Goal: Task Accomplishment & Management: Use online tool/utility

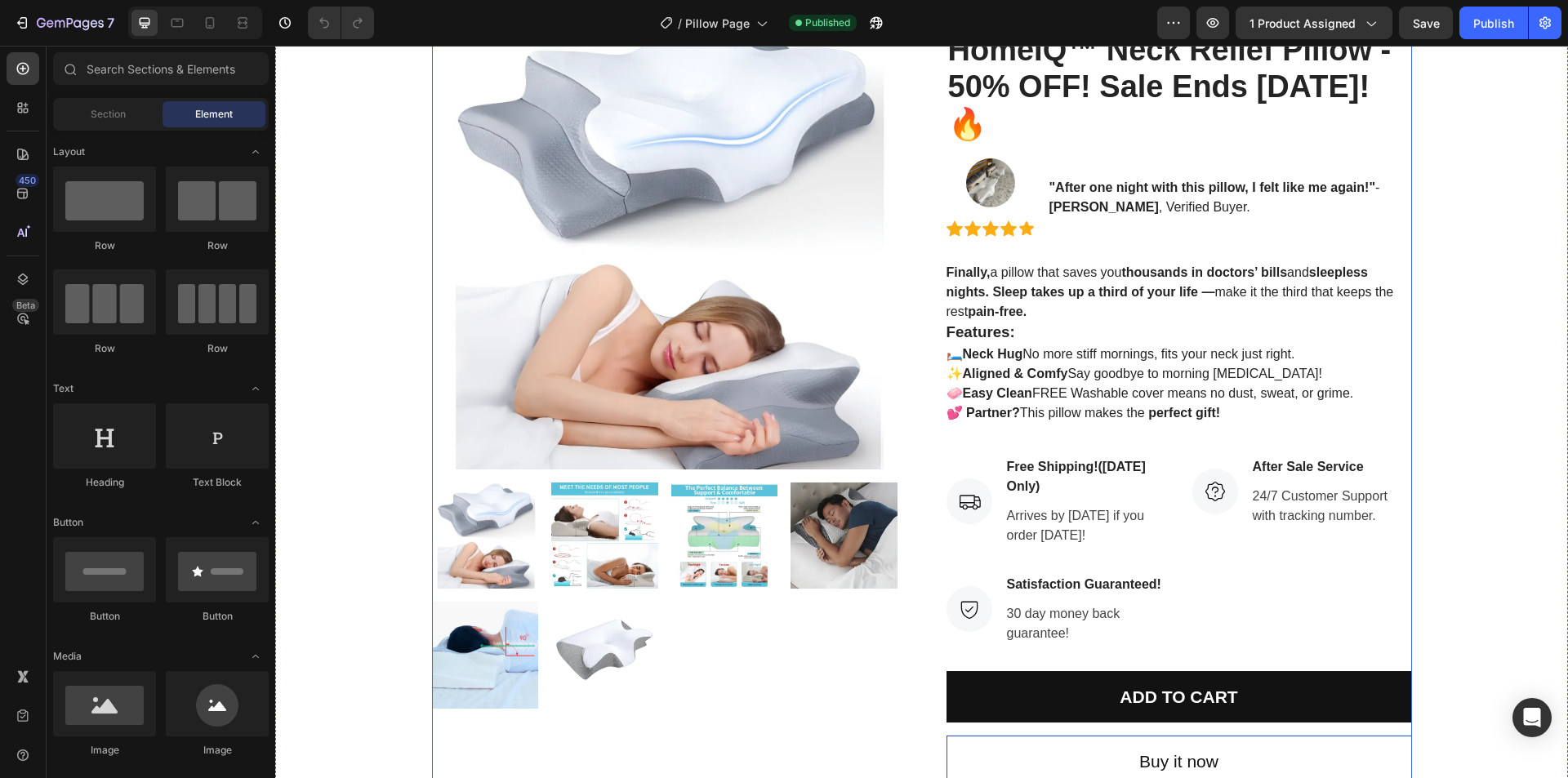
scroll to position [326, 0]
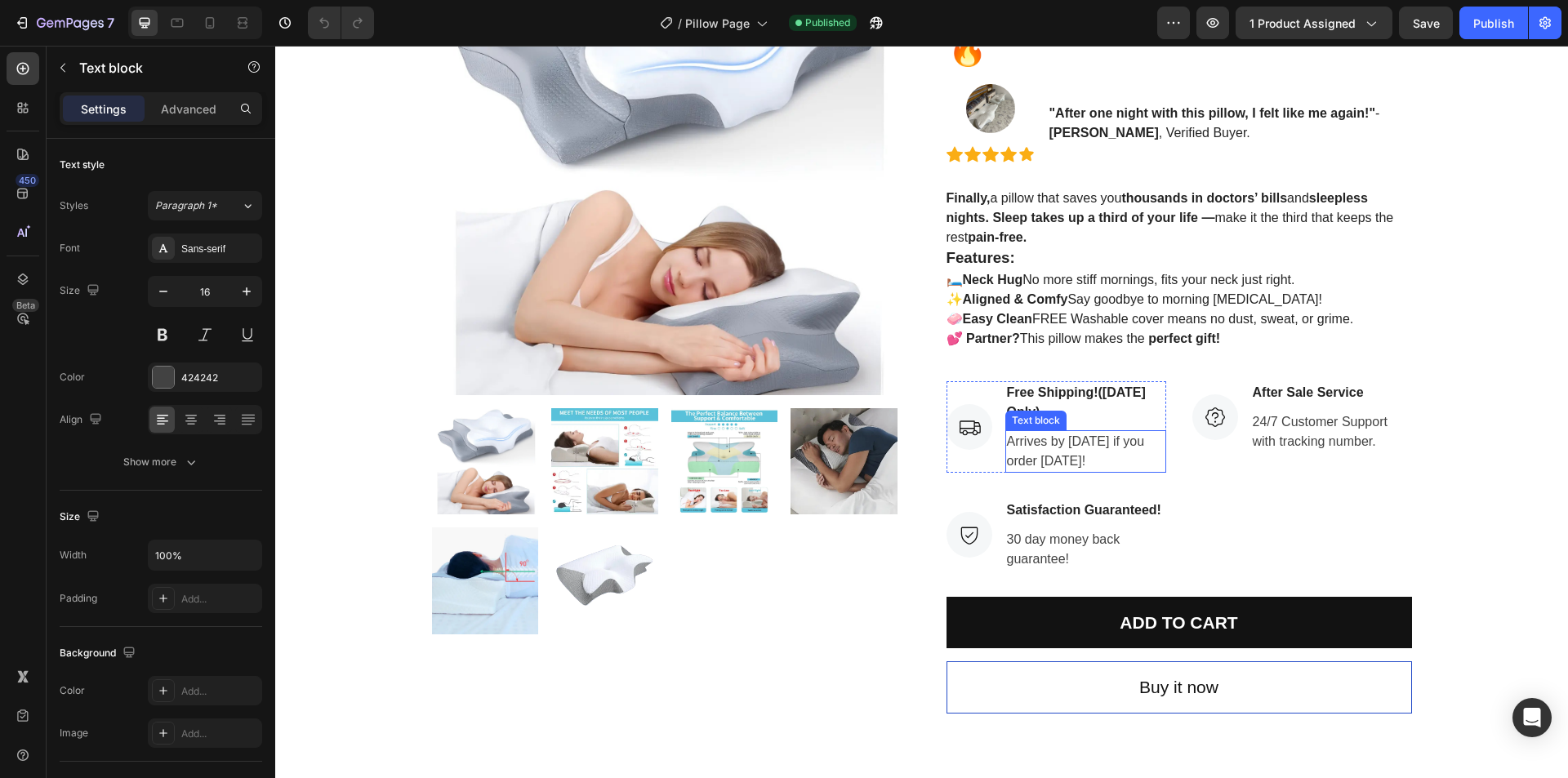
click at [1017, 432] on p "Arrives by [DATE] if you order [DATE]!" at bounding box center [1086, 452] width 158 height 39
click at [1011, 432] on p "Arrives by [DATE] if you order [DATE]!" at bounding box center [1086, 452] width 158 height 39
click at [1014, 432] on p "Arrives by [DATE] if you order [DATE]!" at bounding box center [1086, 452] width 158 height 39
click at [1025, 432] on p "Arrives by [DATE] if you order [DATE]!" at bounding box center [1086, 452] width 158 height 39
drag, startPoint x: 1130, startPoint y: 403, endPoint x: 1147, endPoint y: 401, distance: 17.1
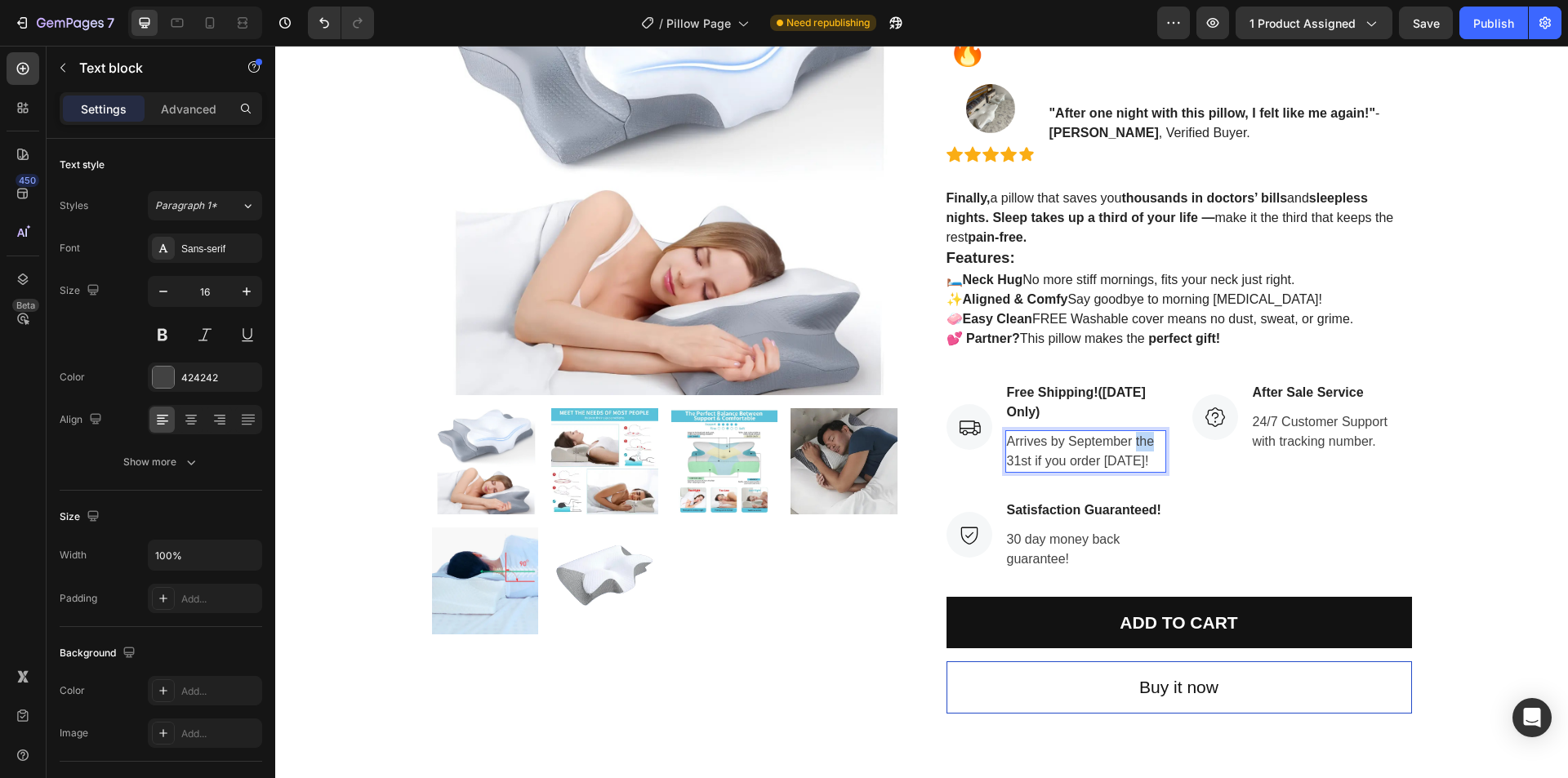
click at [1147, 432] on p "Arrives by September the 31st if you order [DATE]!" at bounding box center [1086, 452] width 158 height 39
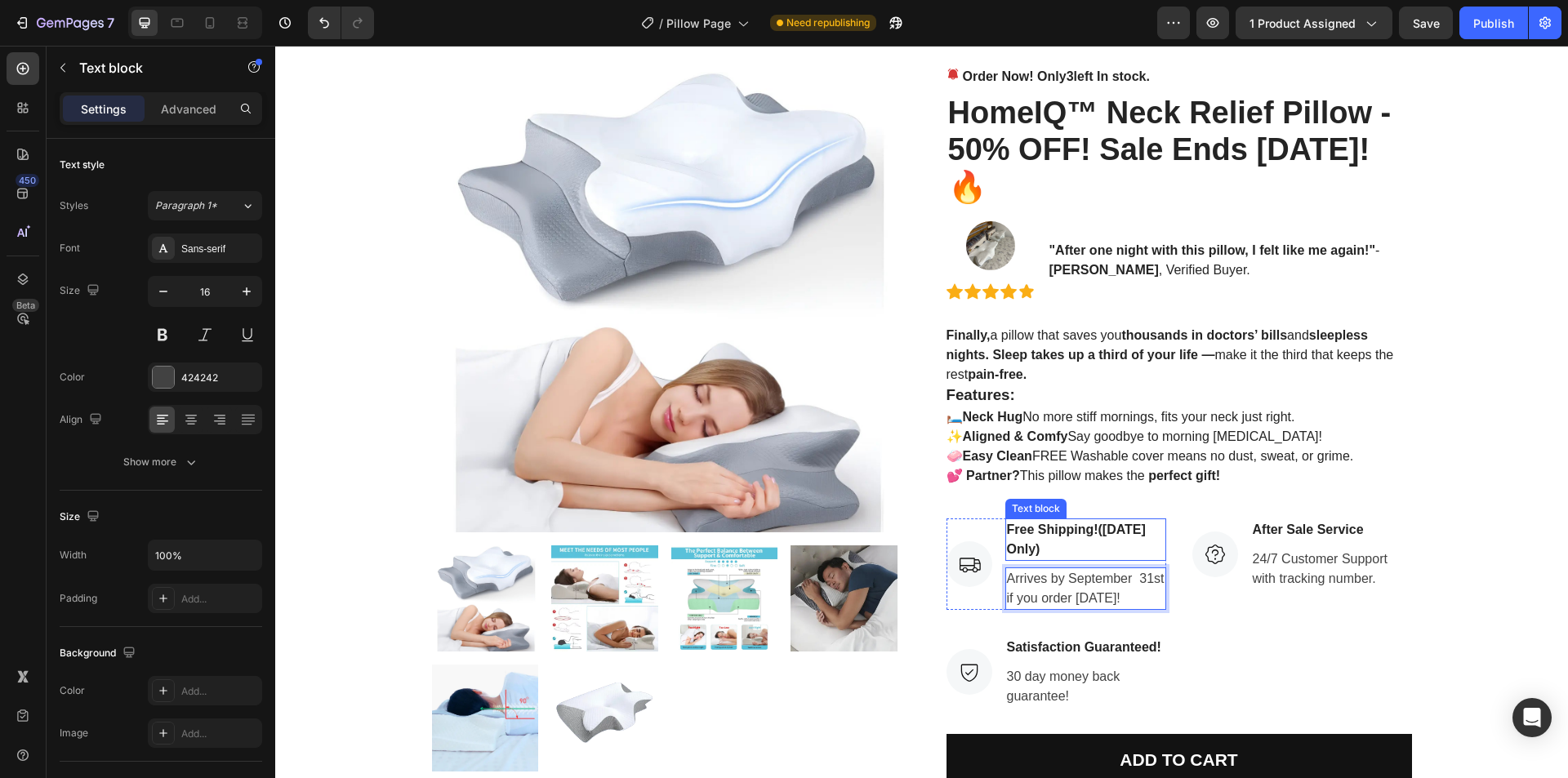
scroll to position [164, 0]
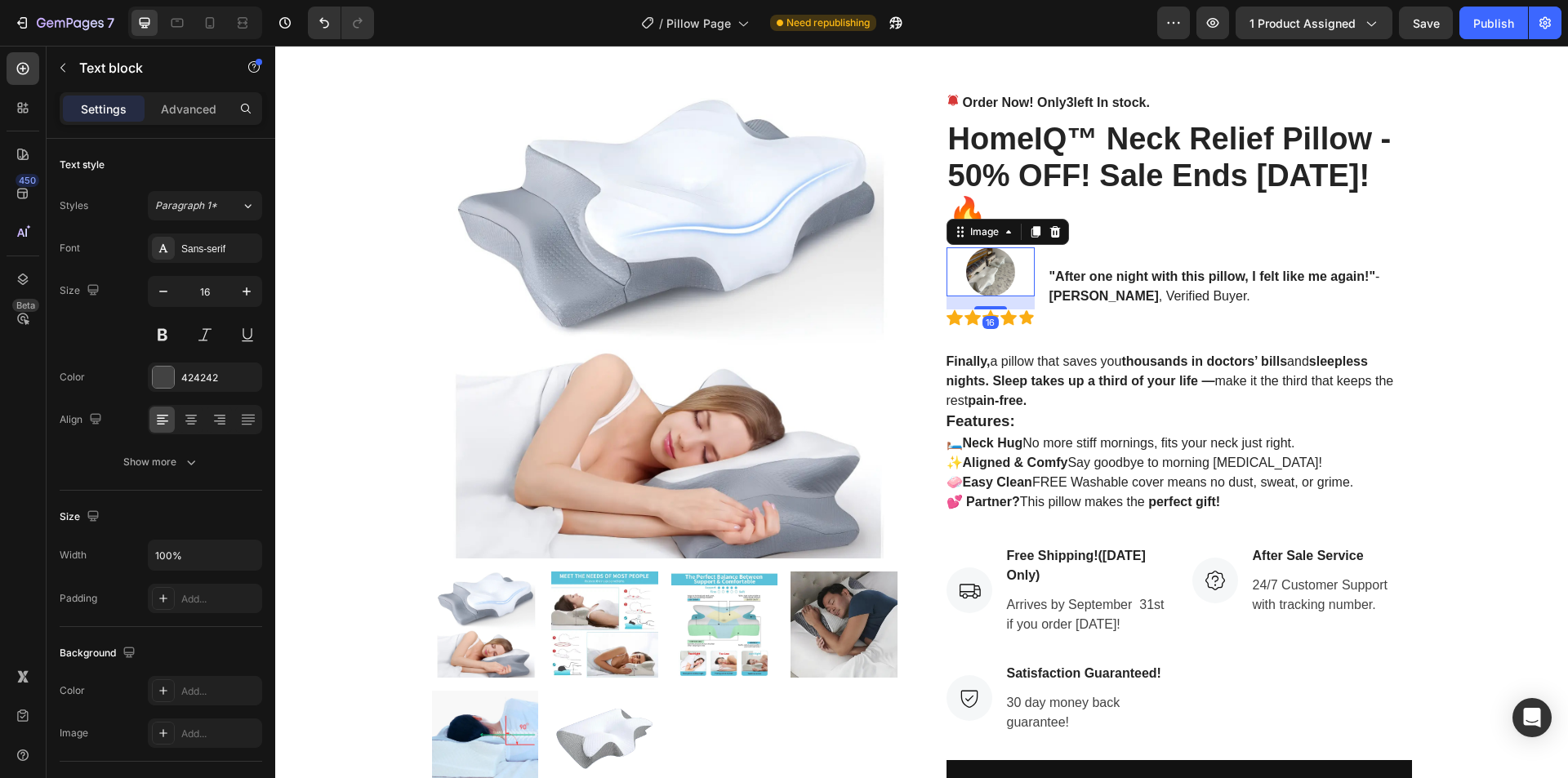
click at [966, 248] on img at bounding box center [990, 272] width 49 height 49
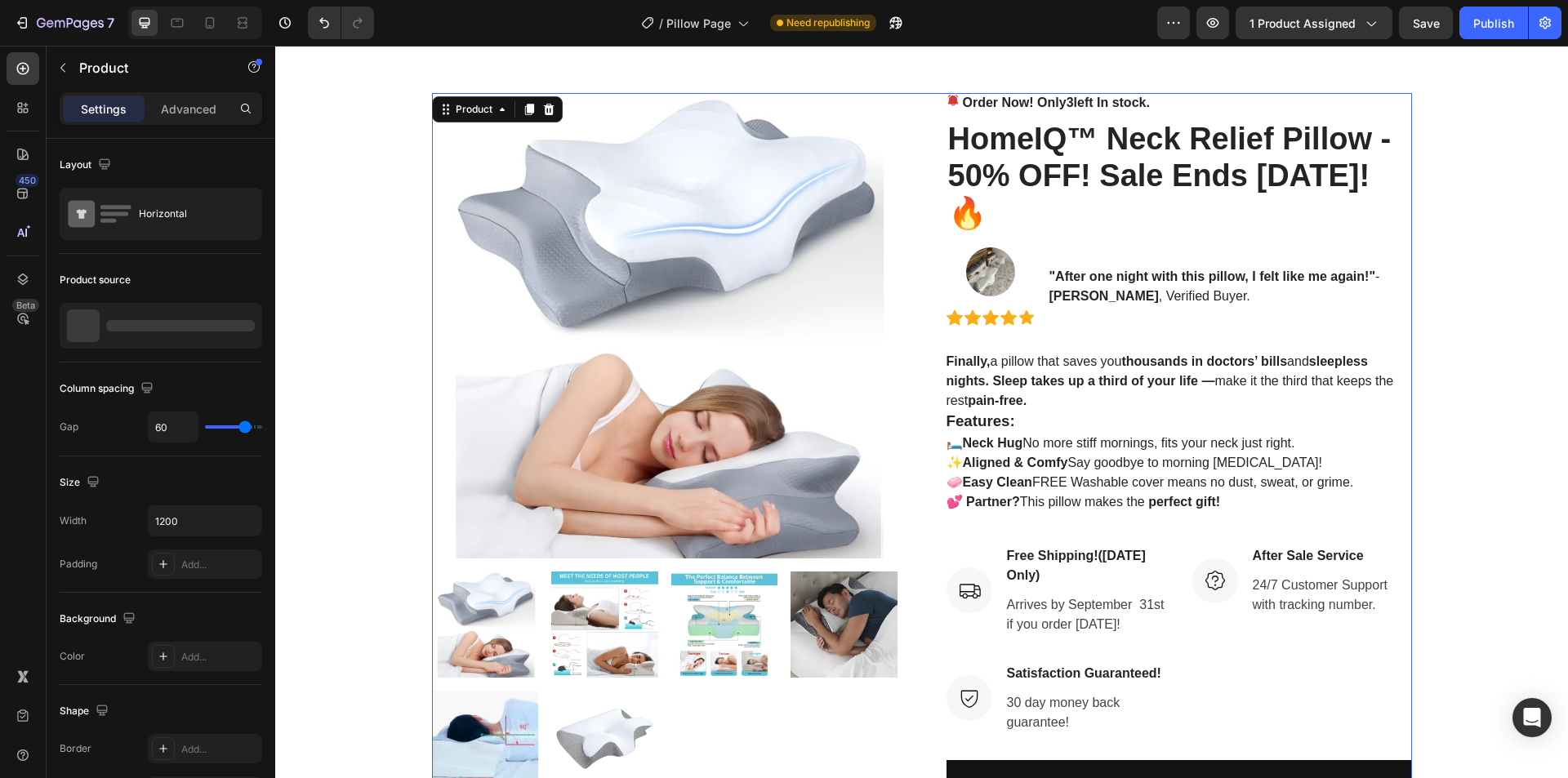
click at [1125, 313] on div "Order Now! Only 3 left In stock. (P) Stock Counter HomeIQ™ Neck Relief Pillow -…" at bounding box center [1180, 484] width 466 height 784
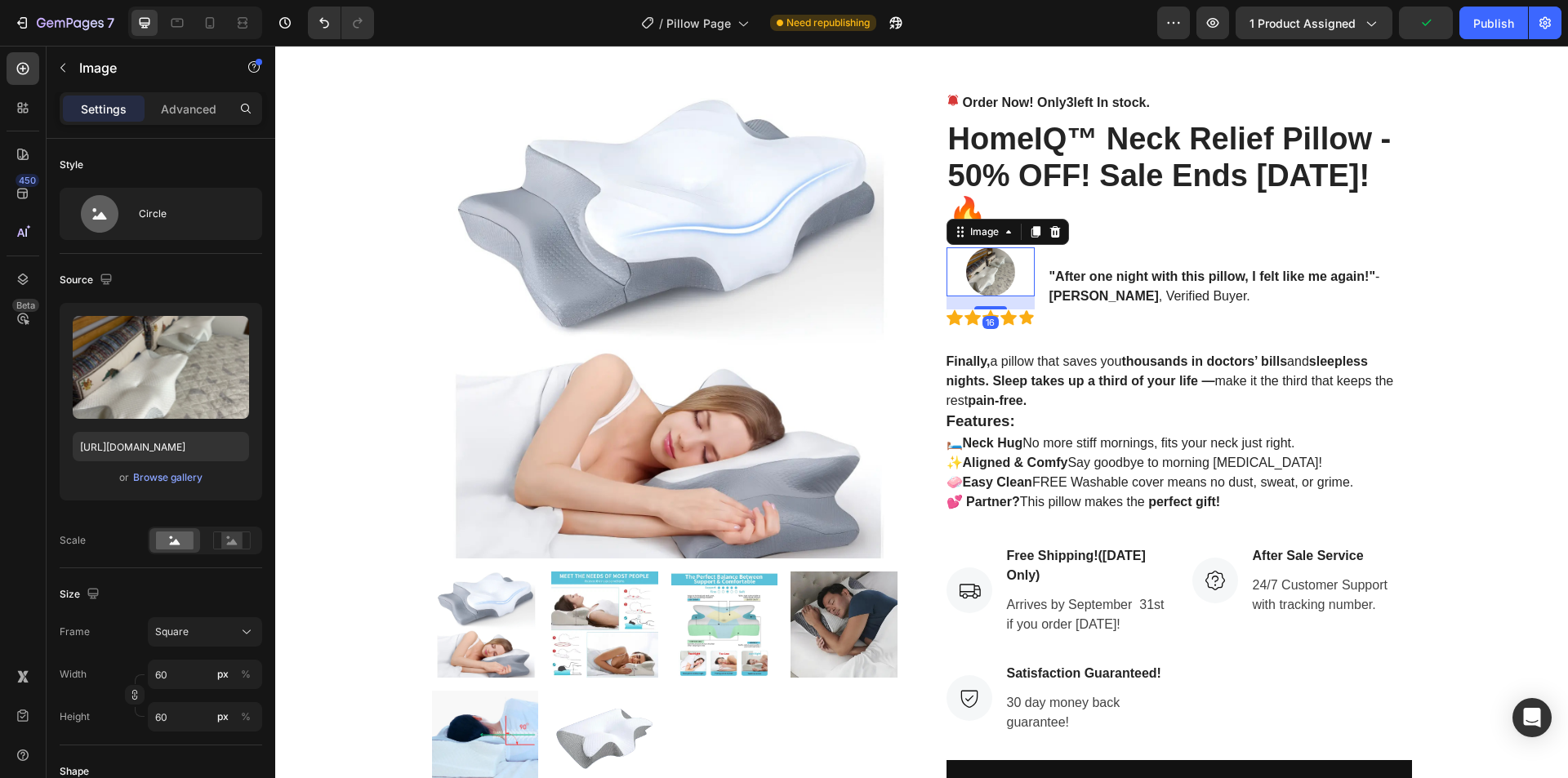
click at [1013, 248] on div at bounding box center [990, 272] width 88 height 49
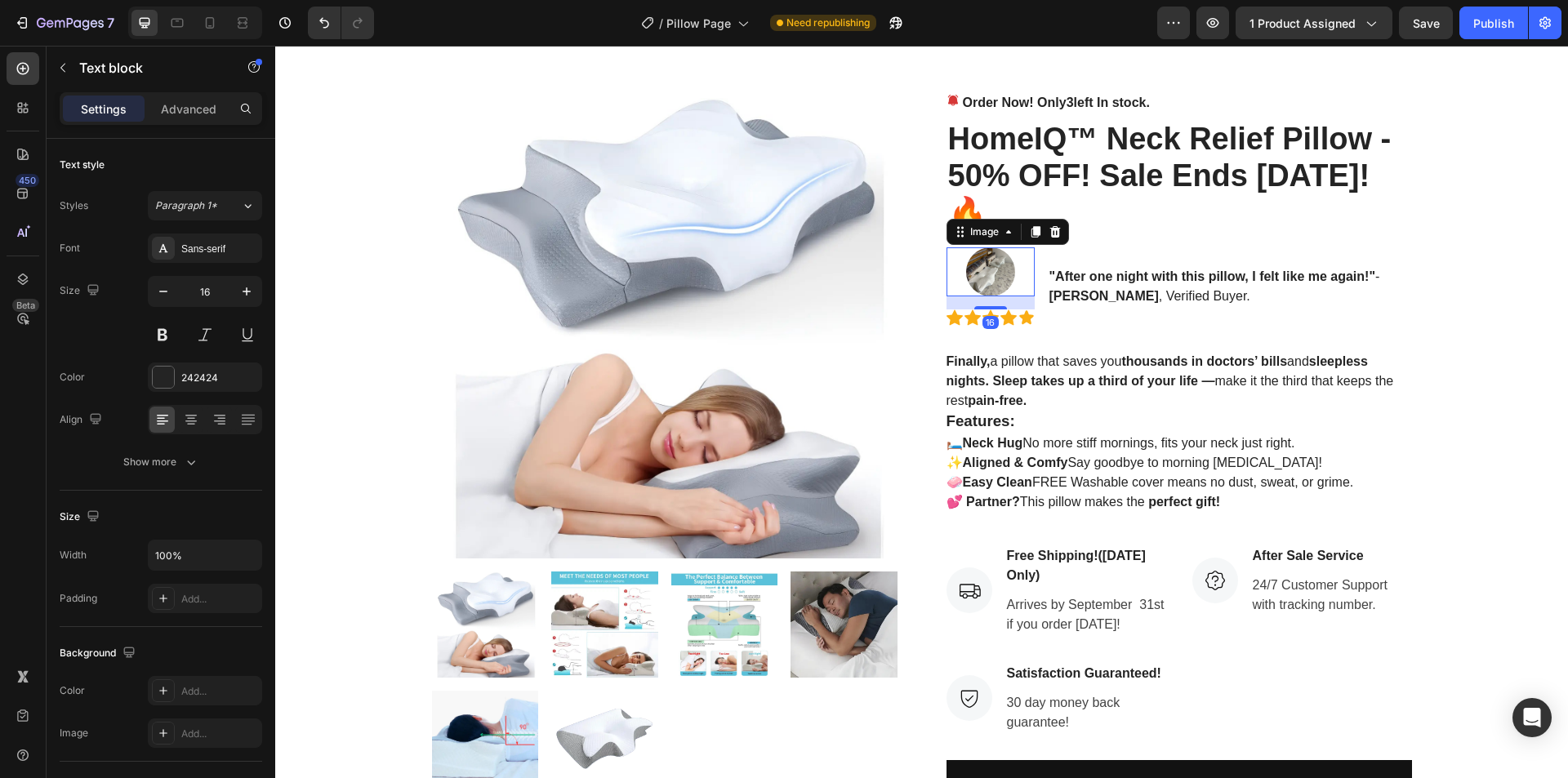
click at [1012, 248] on div at bounding box center [990, 272] width 88 height 49
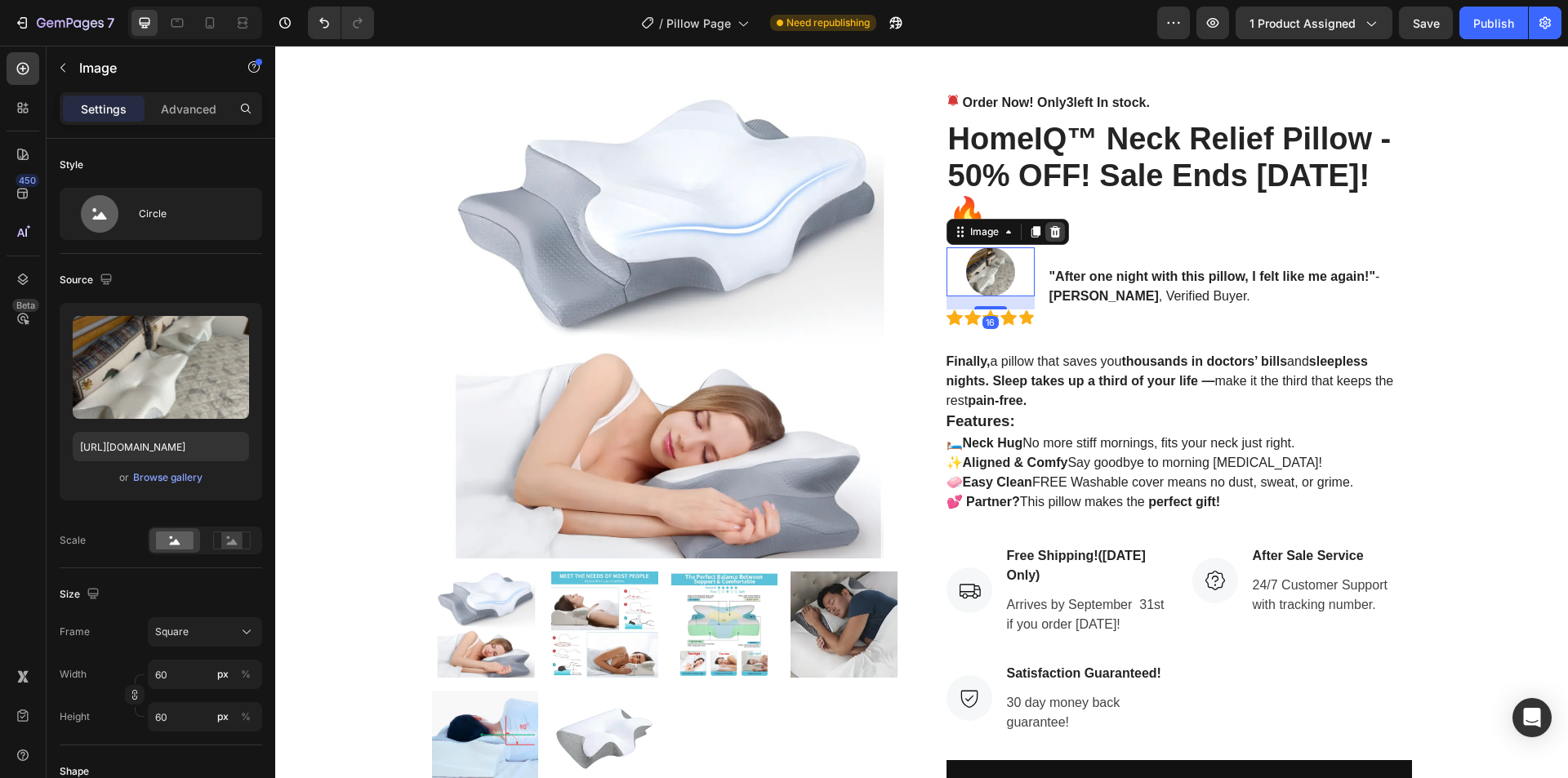
click at [1048, 222] on div at bounding box center [1055, 232] width 20 height 20
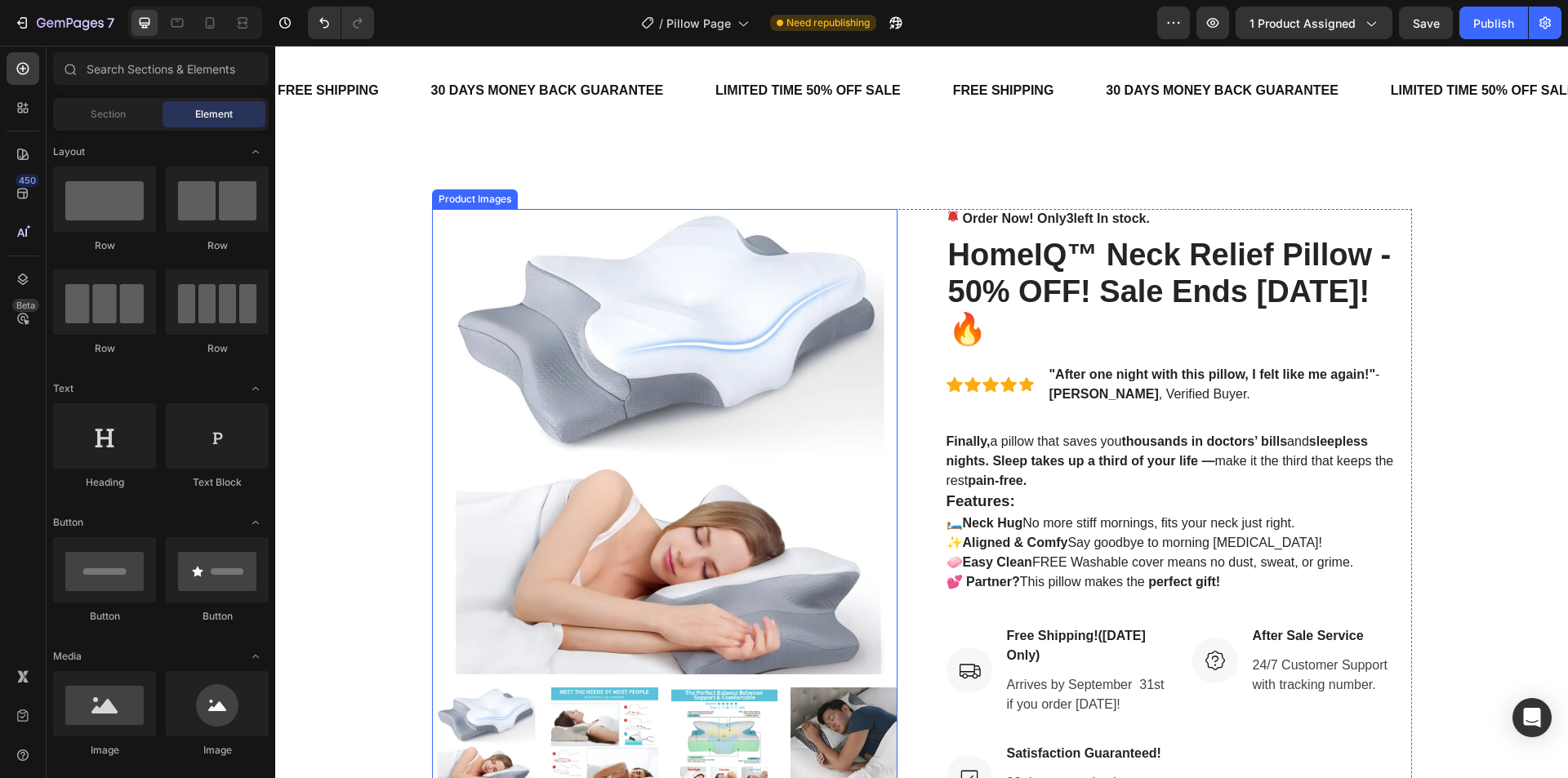
scroll to position [0, 0]
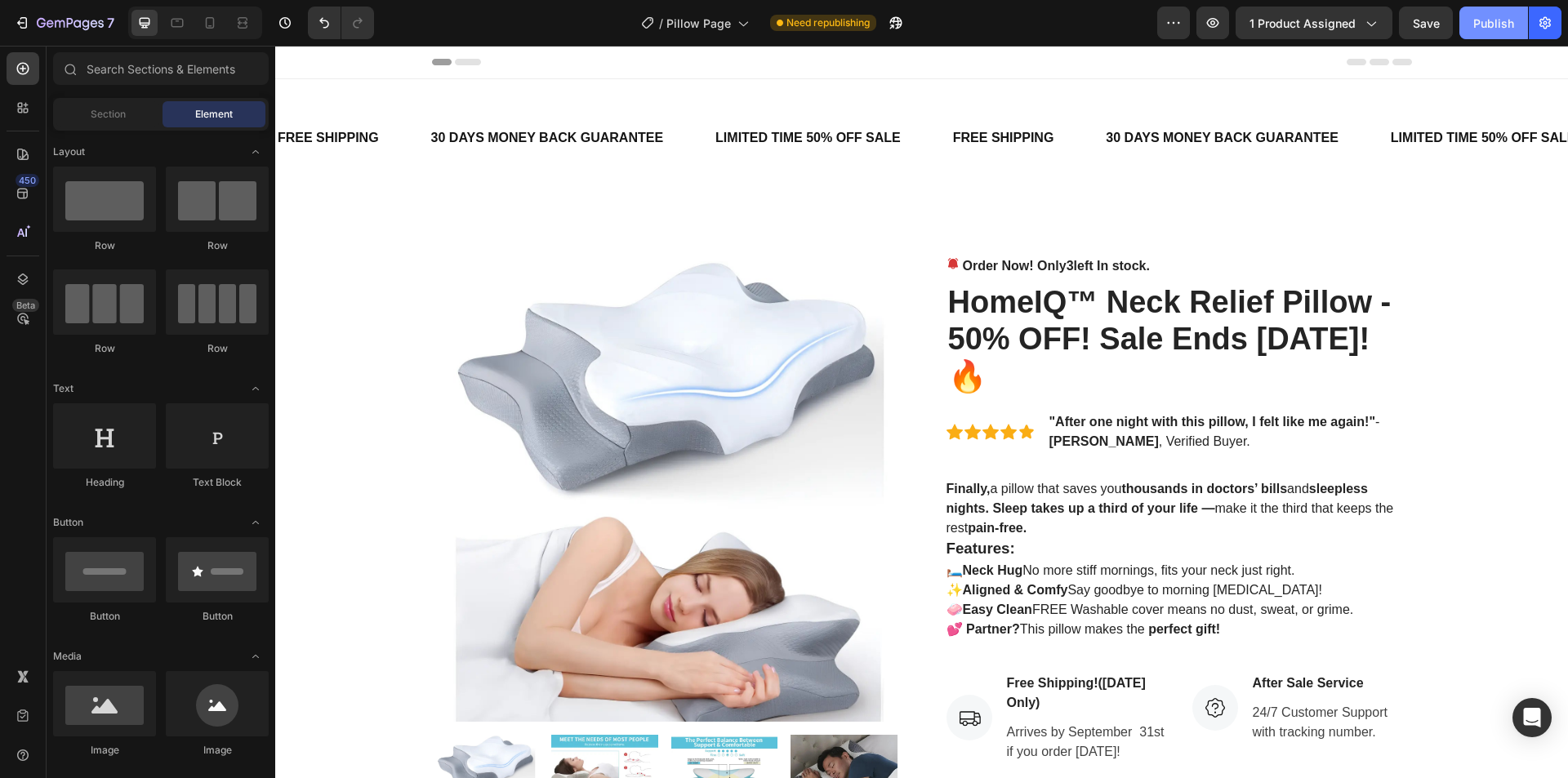
click at [1490, 33] on button "Publish" at bounding box center [1493, 23] width 68 height 33
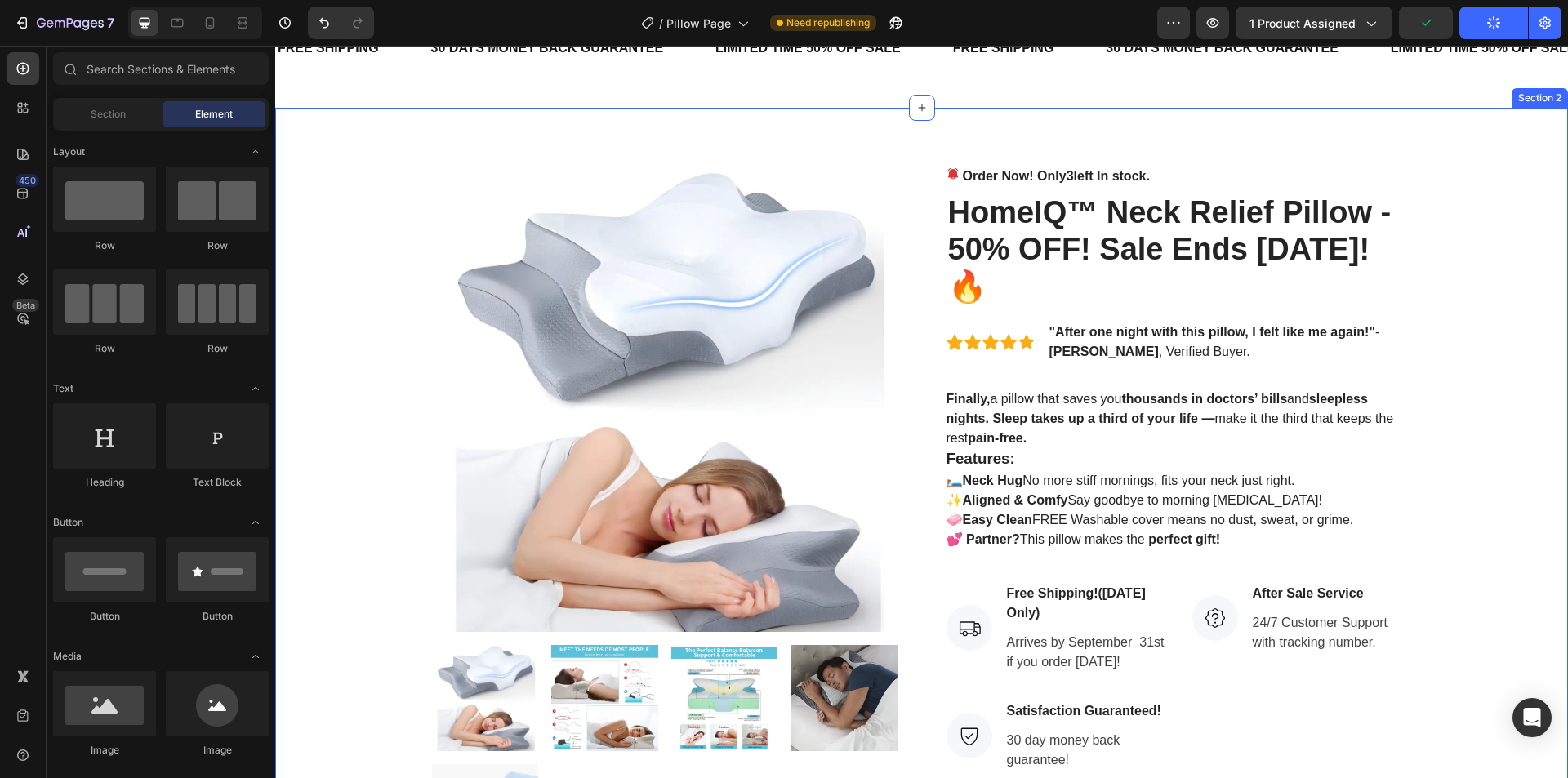
scroll to position [164, 0]
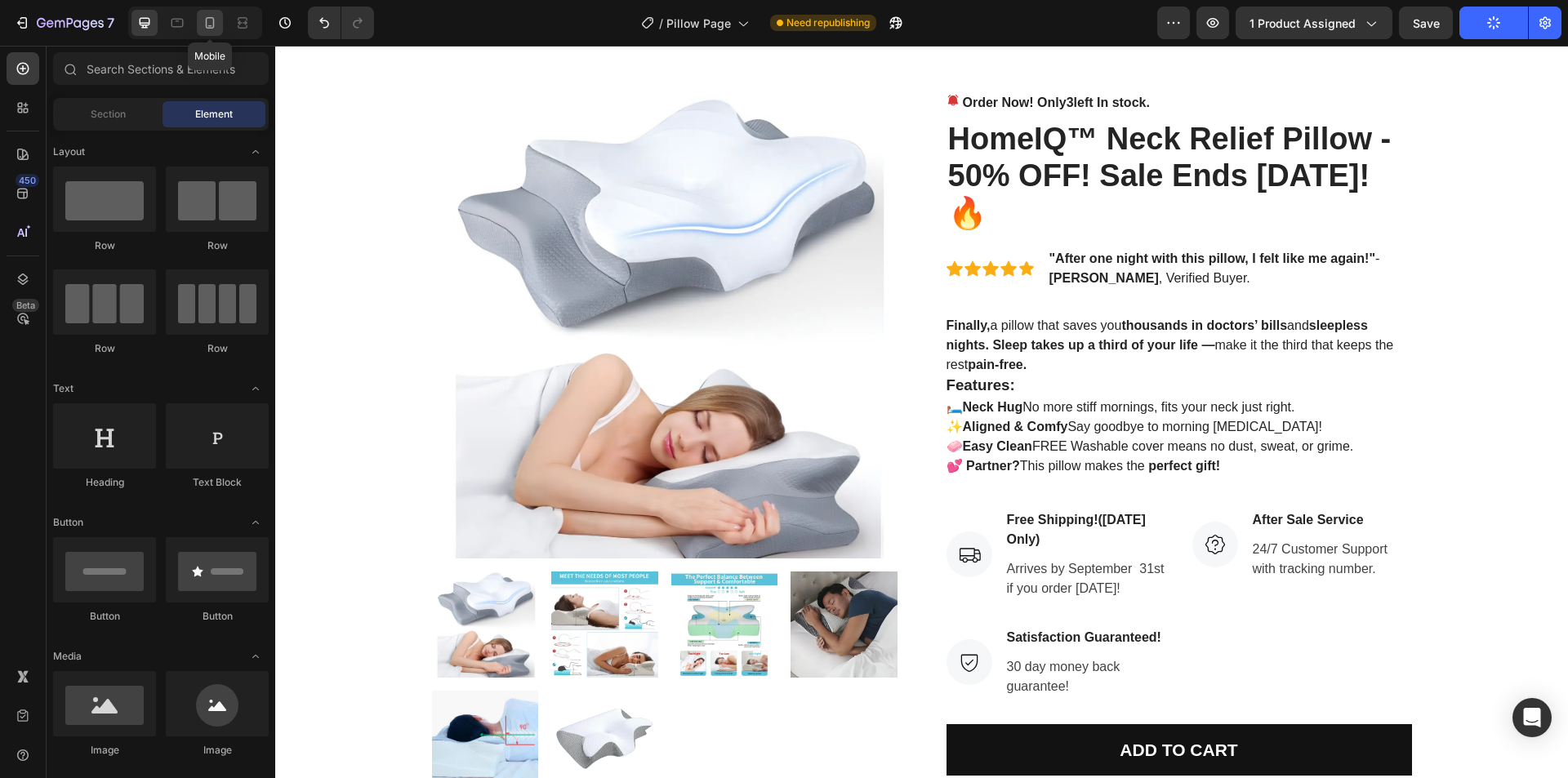
click at [220, 25] on div at bounding box center [210, 23] width 26 height 26
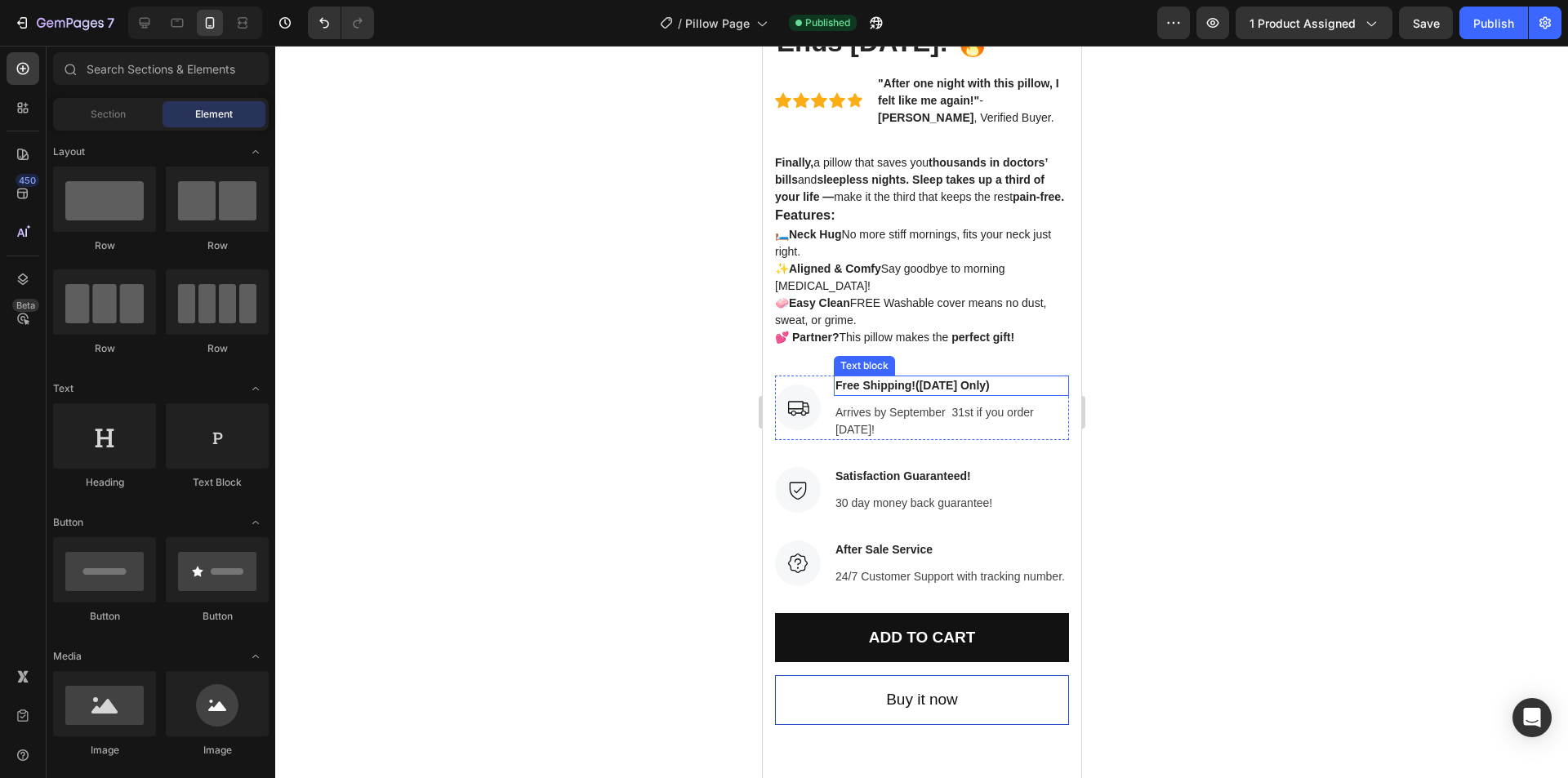
scroll to position [572, 0]
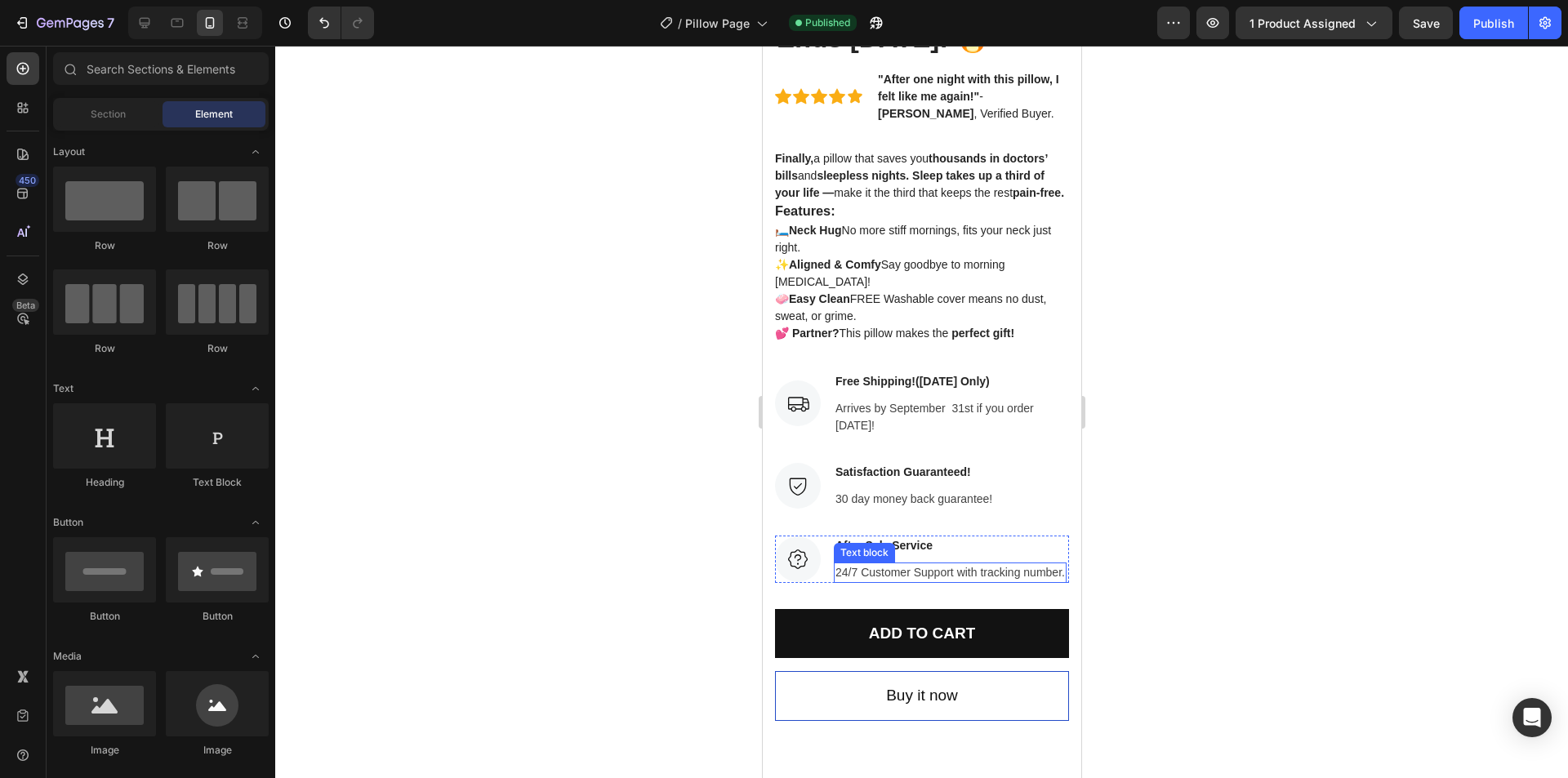
click at [887, 581] on p "24/7 Customer Support with tracking number." at bounding box center [949, 572] width 230 height 17
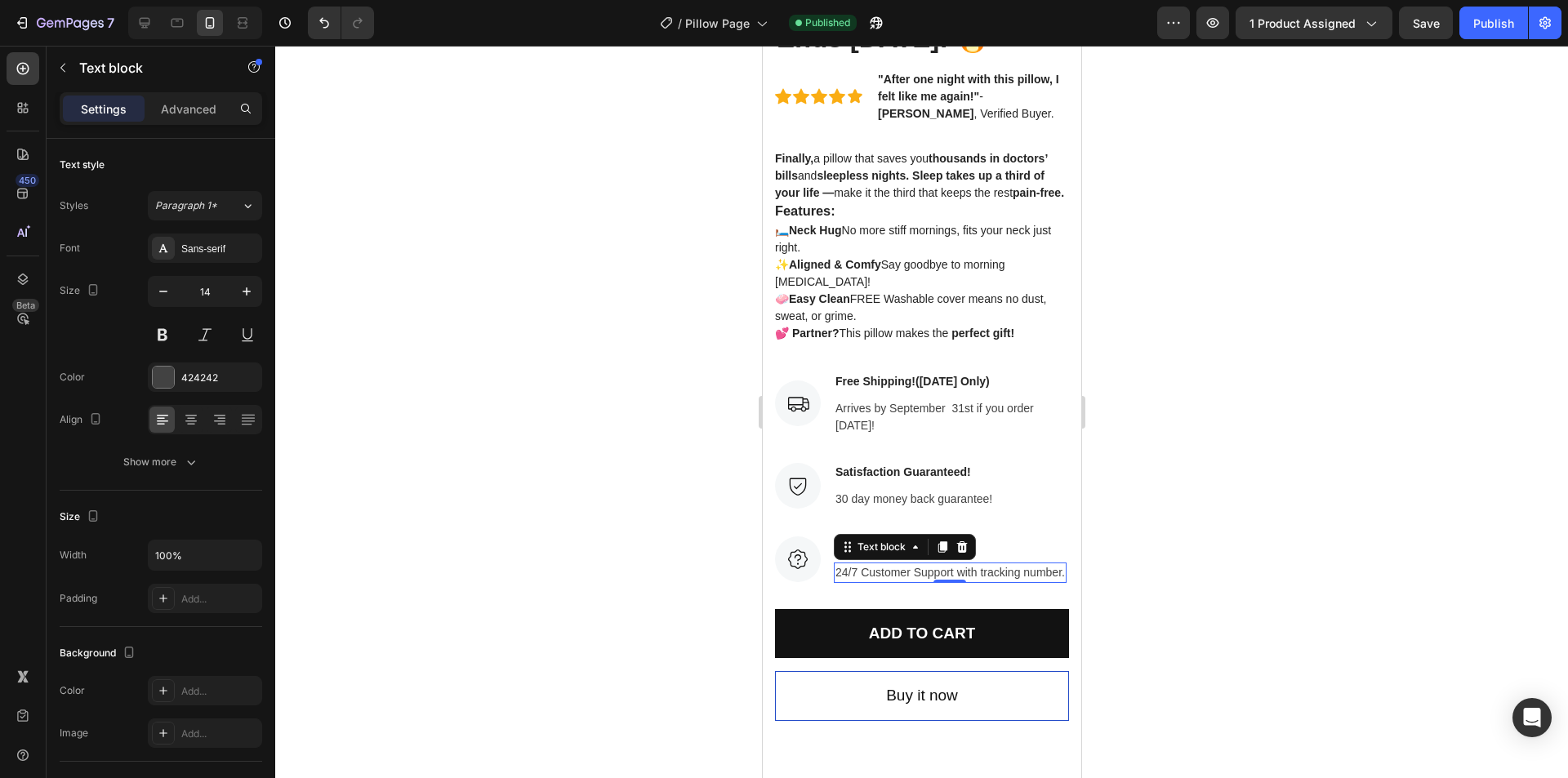
click at [871, 581] on p "24/7 Customer Support with tracking number." at bounding box center [949, 572] width 230 height 17
click at [876, 581] on p "24/7 Customer Support with tracking number." at bounding box center [949, 572] width 230 height 17
click at [875, 581] on p "24/7 Customer Support with tracking number." at bounding box center [949, 572] width 230 height 17
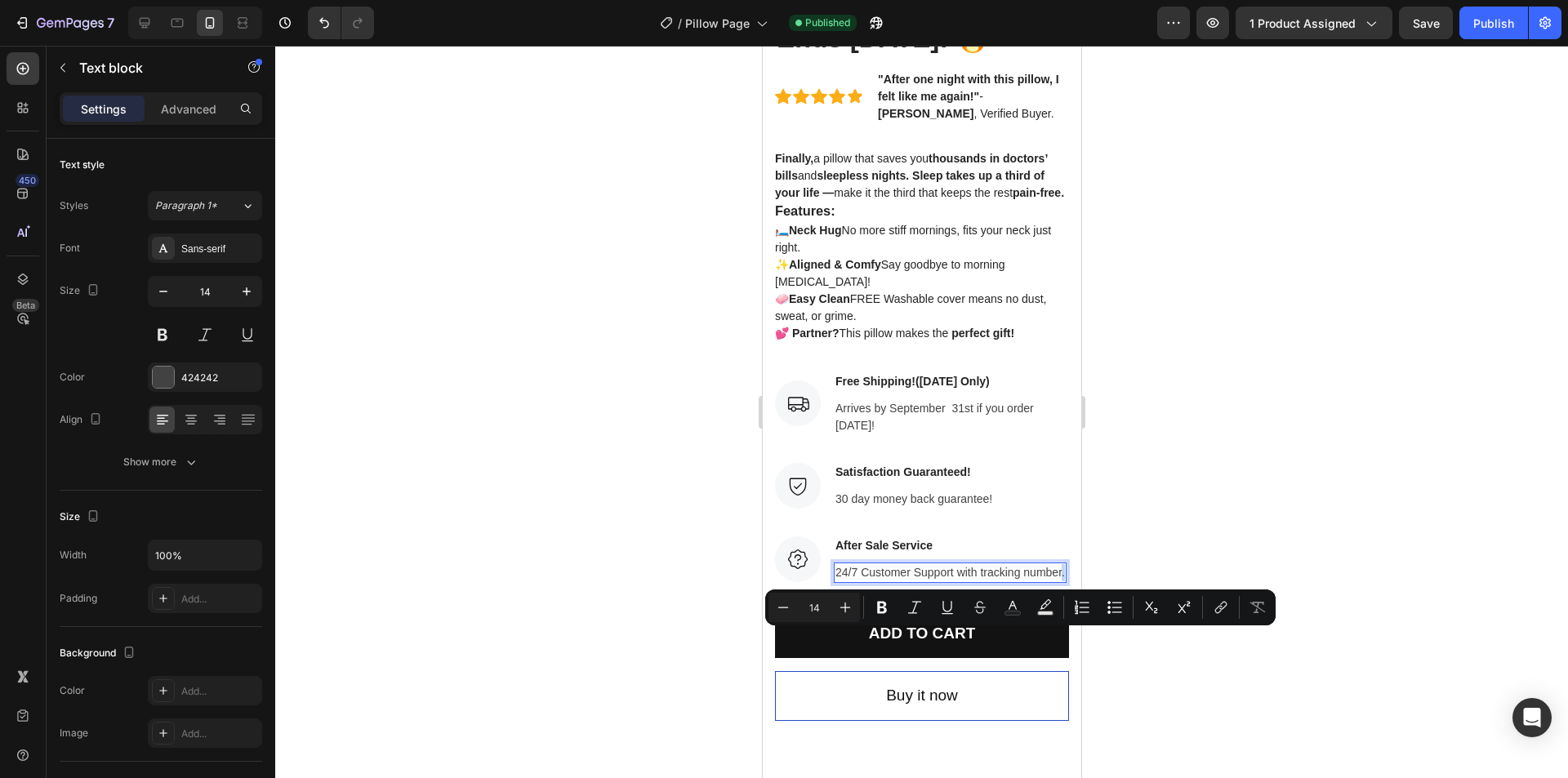
click at [874, 581] on p "24/7 Customer Support with tracking number." at bounding box center [949, 572] width 230 height 17
click at [918, 581] on p "24/7 Customer Support with tracking number." at bounding box center [949, 572] width 230 height 17
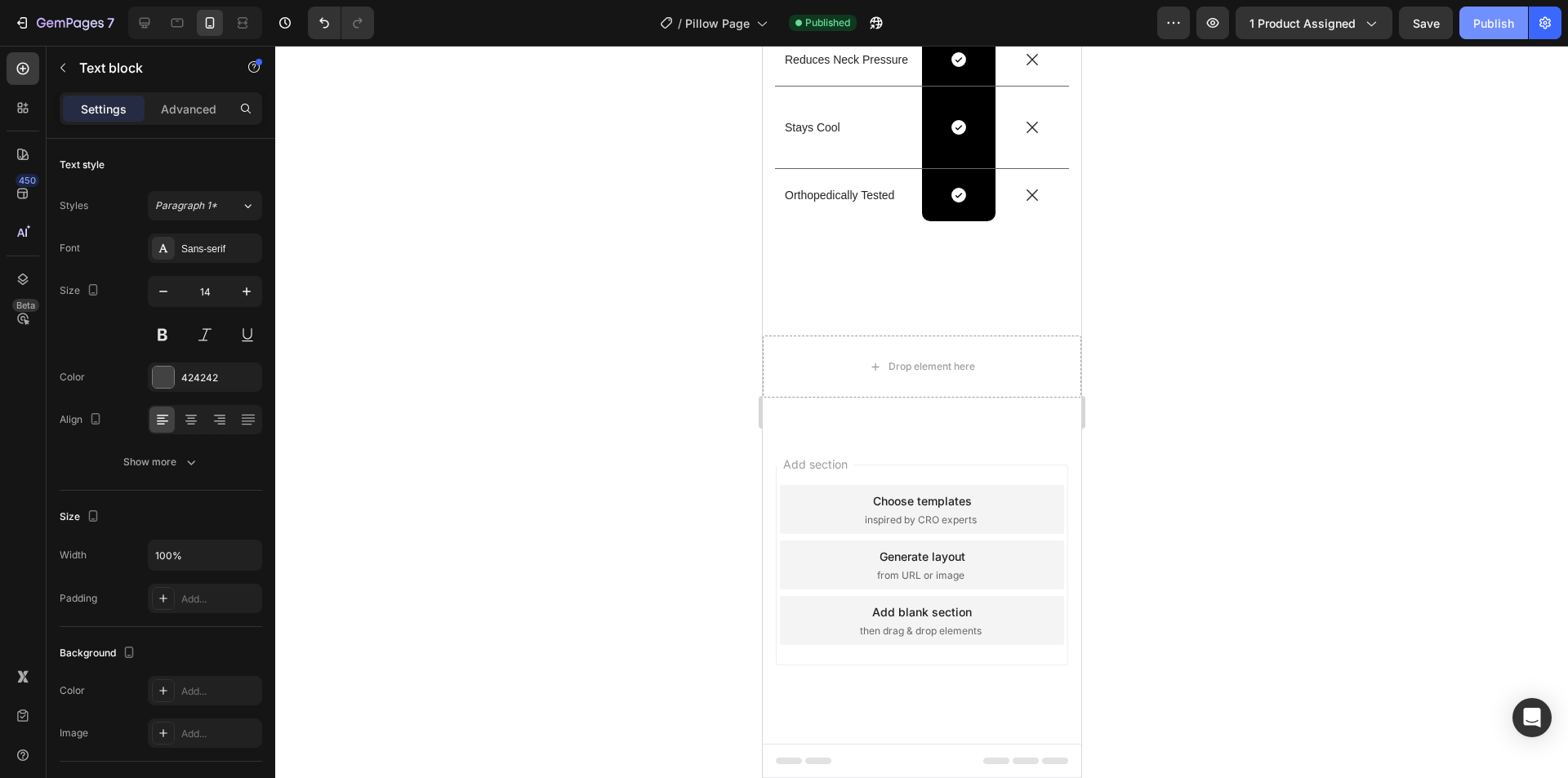
scroll to position [2941, 0]
click at [1478, 28] on div "Publish" at bounding box center [1494, 23] width 41 height 17
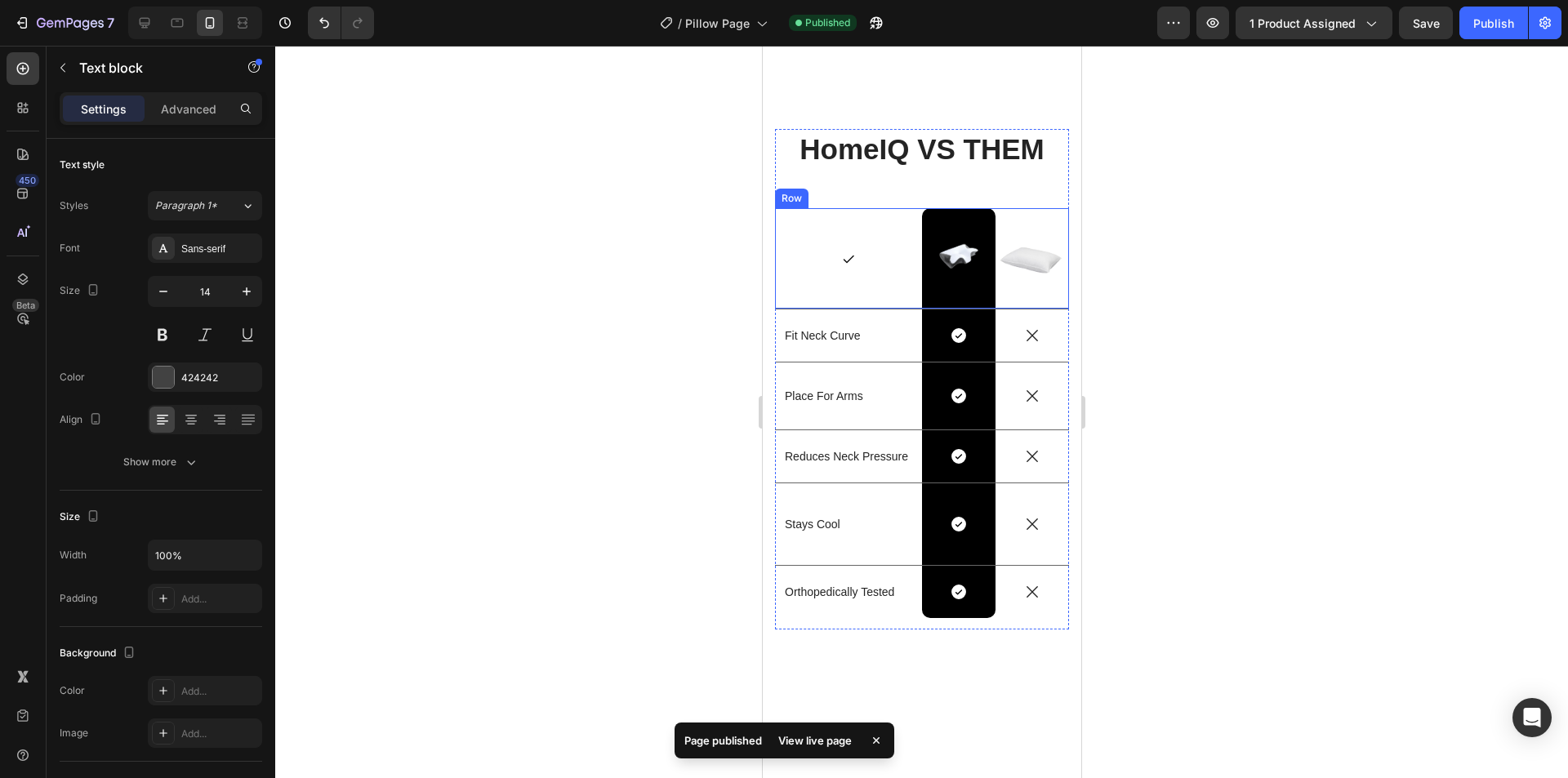
scroll to position [2369, 0]
